Goal: Task Accomplishment & Management: Use online tool/utility

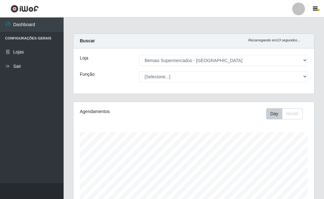
select select "249"
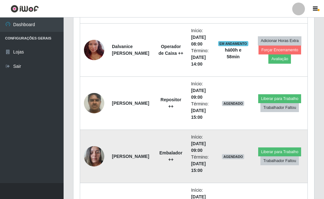
scroll to position [747, 0]
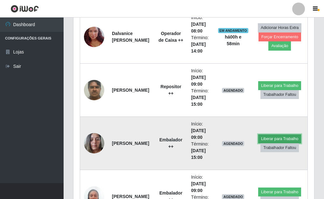
click at [277, 137] on button "Liberar para Trabalho" at bounding box center [279, 138] width 43 height 9
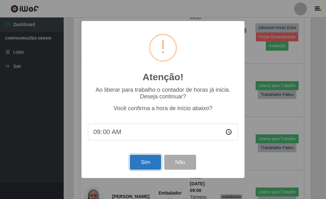
click at [139, 164] on button "Sim" at bounding box center [145, 162] width 31 height 15
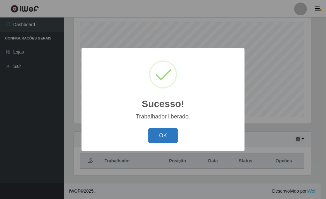
click at [151, 134] on button "OK" at bounding box center [163, 135] width 30 height 15
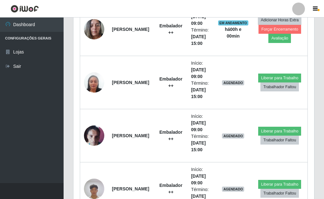
scroll to position [874, 0]
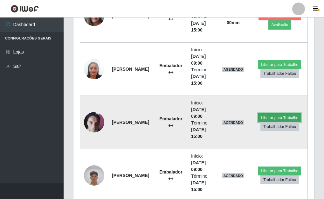
click at [278, 117] on button "Liberar para Trabalho" at bounding box center [279, 117] width 43 height 9
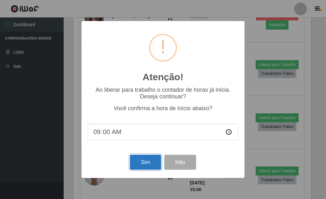
click at [143, 157] on button "Sim" at bounding box center [145, 162] width 31 height 15
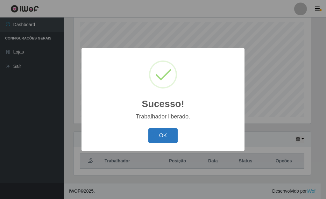
click at [166, 139] on button "OK" at bounding box center [163, 135] width 30 height 15
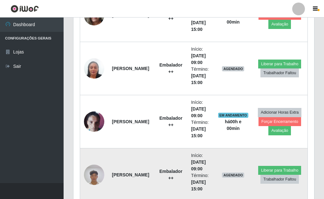
scroll to position [874, 0]
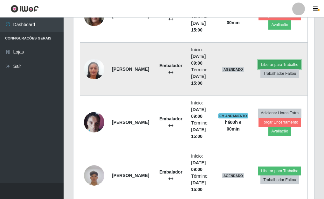
click at [292, 65] on button "Liberar para Trabalho" at bounding box center [279, 64] width 43 height 9
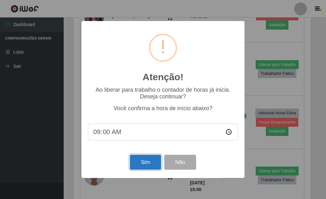
click at [144, 159] on button "Sim" at bounding box center [145, 162] width 31 height 15
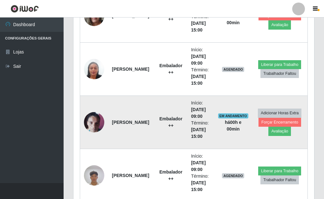
scroll to position [0, 0]
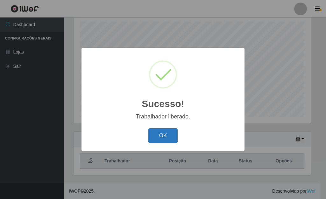
click at [156, 138] on button "OK" at bounding box center [163, 135] width 30 height 15
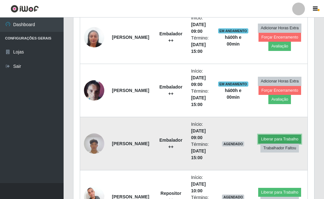
click at [271, 135] on button "Liberar para Trabalho" at bounding box center [279, 139] width 43 height 9
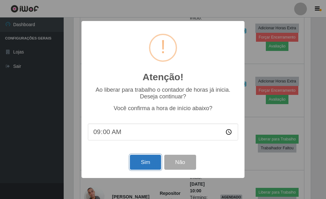
click at [139, 164] on button "Sim" at bounding box center [145, 162] width 31 height 15
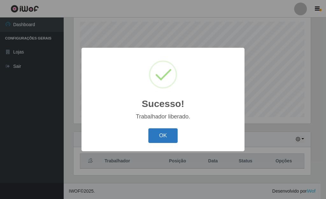
click at [162, 135] on button "OK" at bounding box center [163, 135] width 30 height 15
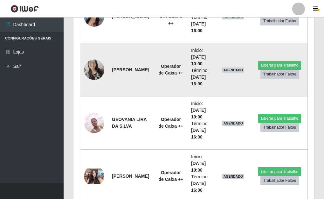
click at [99, 72] on img at bounding box center [94, 69] width 20 height 27
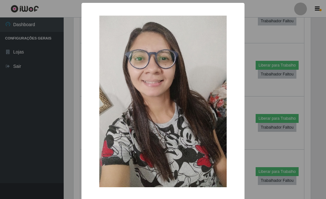
click at [63, 99] on div "× OK Cancel" at bounding box center [163, 99] width 326 height 199
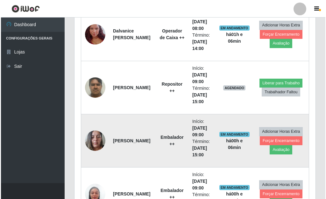
scroll to position [747, 0]
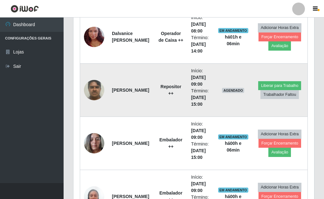
click at [95, 92] on img at bounding box center [94, 89] width 20 height 27
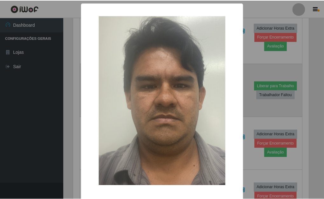
scroll to position [132, 237]
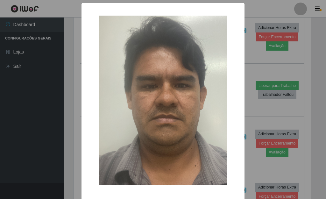
click at [256, 119] on div "× OK Cancel" at bounding box center [163, 99] width 326 height 199
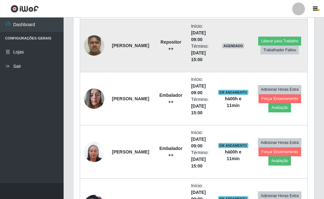
scroll to position [779, 0]
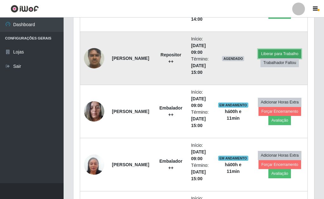
click at [272, 53] on button "Liberar para Trabalho" at bounding box center [279, 53] width 43 height 9
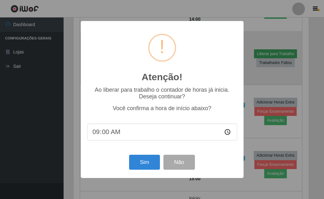
scroll to position [132, 237]
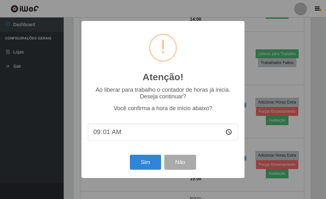
type input "09:10"
click at [138, 167] on button "Sim" at bounding box center [145, 162] width 31 height 15
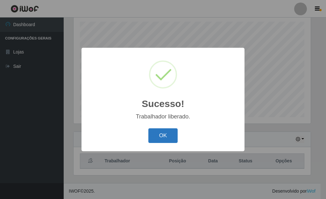
click at [163, 137] on button "OK" at bounding box center [163, 135] width 30 height 15
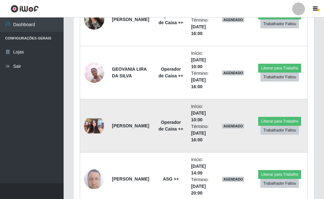
scroll to position [1256, 0]
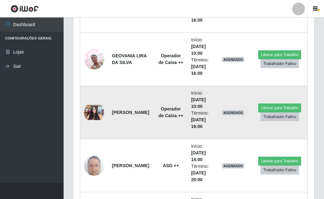
click at [96, 109] on img at bounding box center [94, 112] width 20 height 15
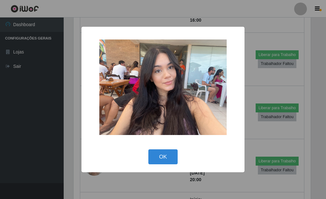
click at [260, 79] on div "× OK Cancel" at bounding box center [163, 99] width 326 height 199
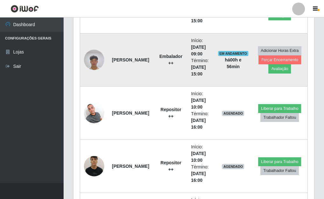
scroll to position [1001, 0]
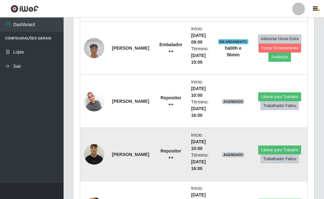
click at [96, 151] on img at bounding box center [94, 154] width 20 height 27
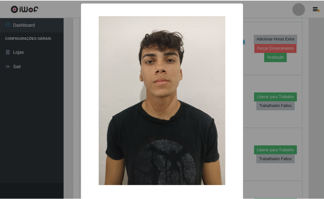
scroll to position [26, 0]
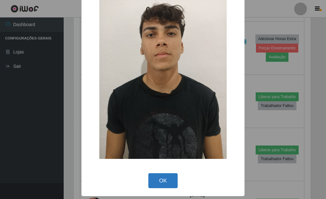
click at [155, 176] on button "OK" at bounding box center [163, 180] width 30 height 15
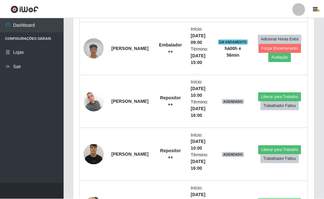
scroll to position [132, 241]
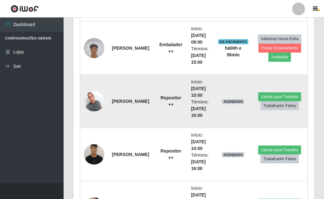
click at [98, 98] on img at bounding box center [94, 101] width 20 height 27
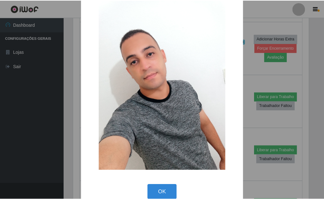
scroll to position [26, 0]
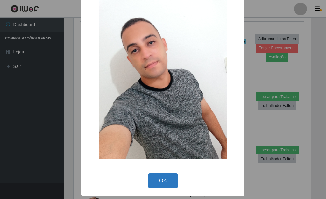
click at [161, 174] on button "OK" at bounding box center [163, 180] width 30 height 15
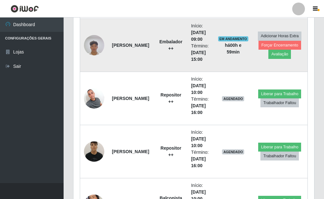
scroll to position [1001, 0]
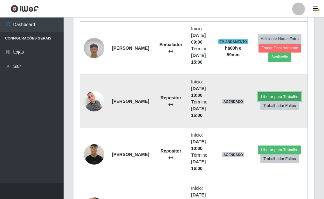
click at [279, 94] on button "Liberar para Trabalho" at bounding box center [279, 96] width 43 height 9
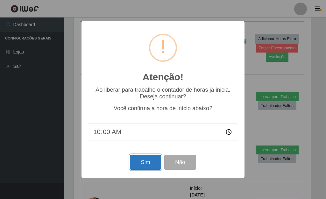
click at [137, 163] on button "Sim" at bounding box center [145, 162] width 31 height 15
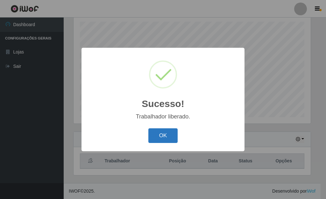
click at [164, 135] on button "OK" at bounding box center [163, 135] width 30 height 15
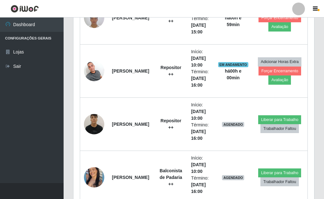
scroll to position [1033, 0]
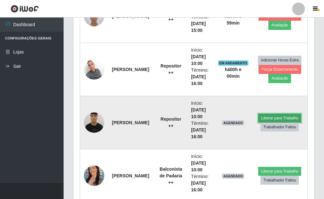
click at [282, 116] on button "Liberar para Trabalho" at bounding box center [279, 118] width 43 height 9
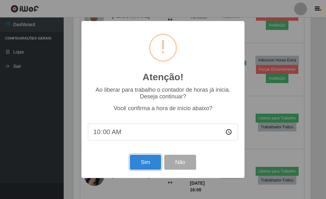
drag, startPoint x: 149, startPoint y: 163, endPoint x: 144, endPoint y: 160, distance: 5.9
click at [147, 163] on button "Sim" at bounding box center [145, 162] width 31 height 15
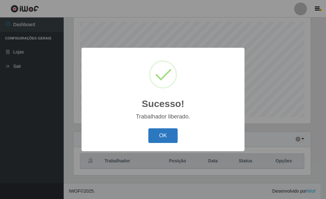
click at [158, 137] on button "OK" at bounding box center [163, 135] width 30 height 15
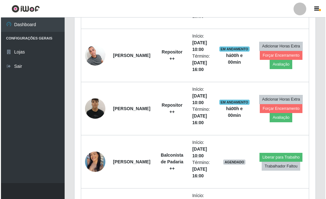
scroll to position [1129, 0]
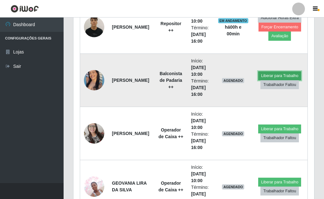
click at [264, 77] on button "Liberar para Trabalho" at bounding box center [279, 75] width 43 height 9
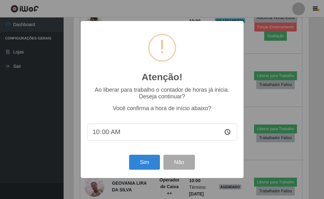
scroll to position [132, 237]
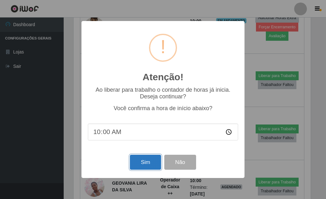
click at [143, 157] on button "Sim" at bounding box center [145, 162] width 31 height 15
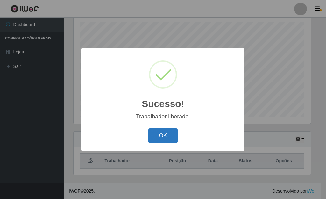
drag, startPoint x: 162, startPoint y: 133, endPoint x: 193, endPoint y: 131, distance: 30.9
click at [162, 133] on button "OK" at bounding box center [163, 135] width 30 height 15
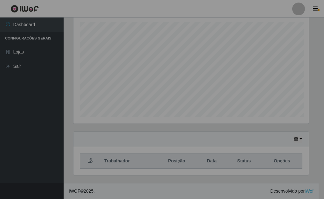
scroll to position [132, 241]
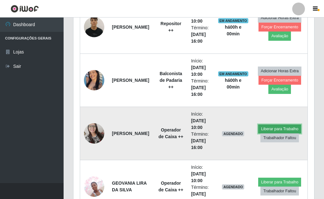
click at [269, 126] on button "Liberar para Trabalho" at bounding box center [279, 128] width 43 height 9
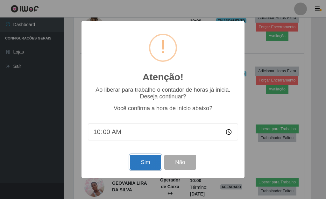
click at [141, 162] on button "Sim" at bounding box center [145, 162] width 31 height 15
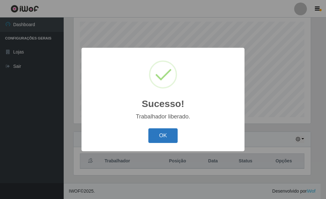
click at [165, 133] on button "OK" at bounding box center [163, 135] width 30 height 15
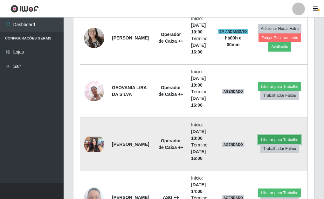
click at [270, 137] on button "Liberar para Trabalho" at bounding box center [279, 139] width 43 height 9
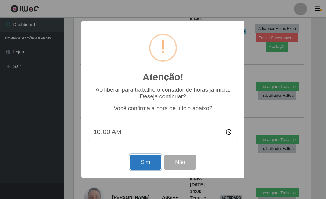
click at [143, 164] on button "Sim" at bounding box center [145, 162] width 31 height 15
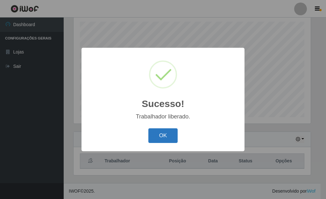
click at [164, 136] on button "OK" at bounding box center [163, 135] width 30 height 15
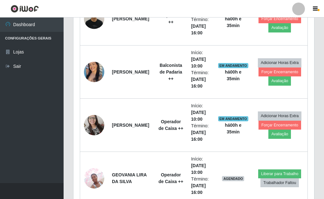
scroll to position [1146, 0]
